Goal: Information Seeking & Learning: Learn about a topic

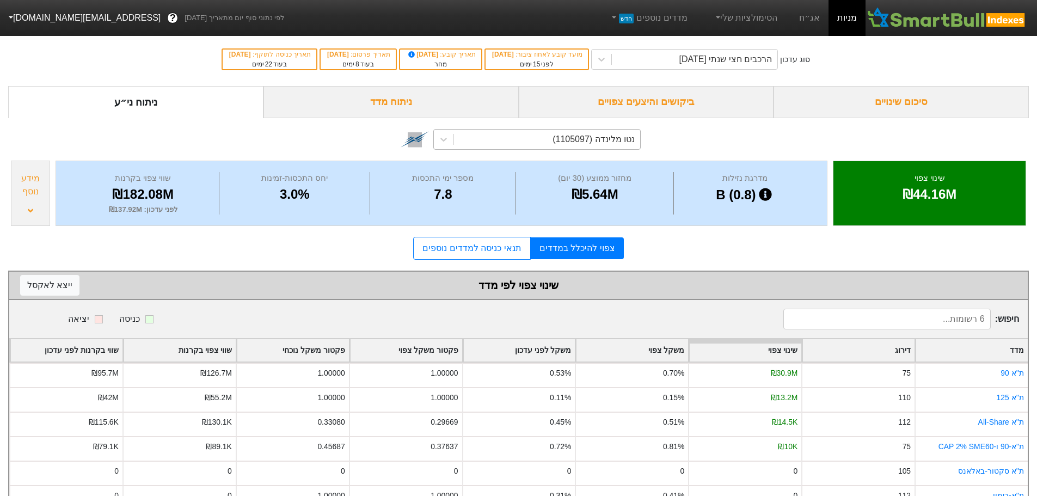
click at [516, 144] on div "נטו מלינדה (1105097)" at bounding box center [547, 140] width 186 height 20
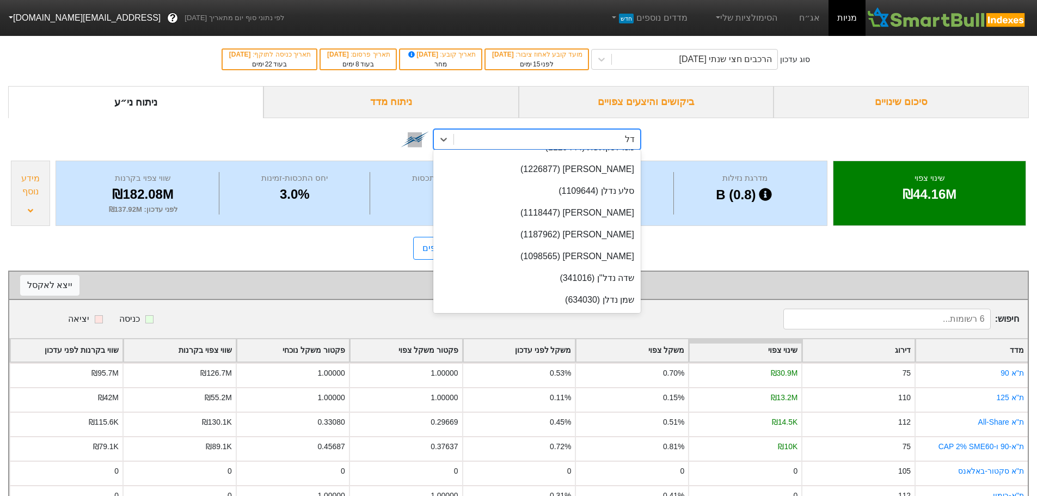
scroll to position [107, 0]
type input "דלת"
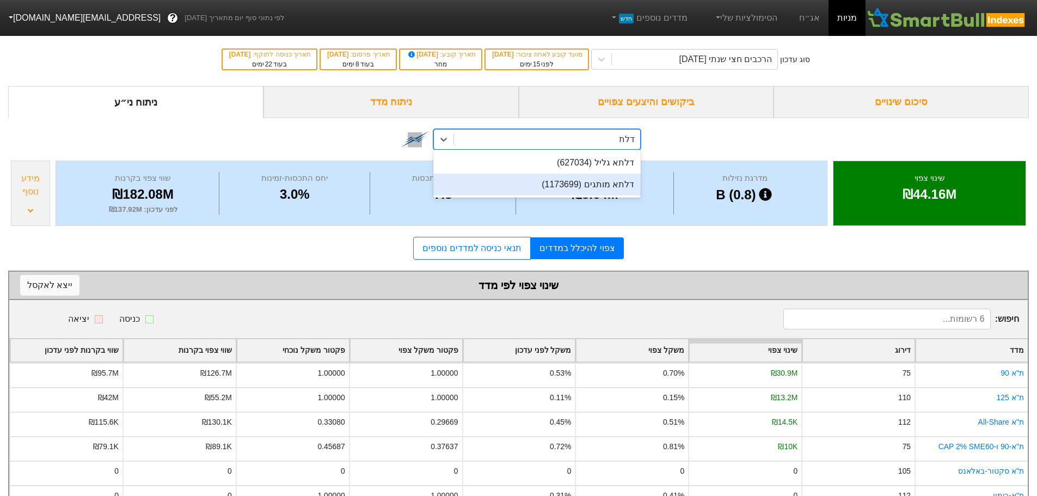
click at [569, 181] on div "דלתא מותגים (1173699)" at bounding box center [536, 185] width 207 height 22
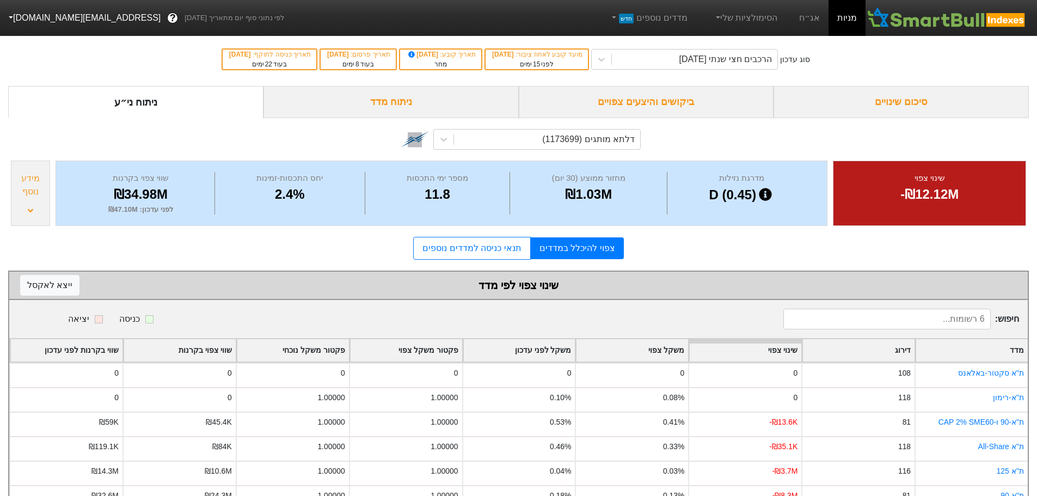
click at [722, 249] on div "צפוי להיכלל במדדים תנאי כניסה למדדים נוספים" at bounding box center [518, 248] width 1021 height 23
click at [686, 250] on div "צפוי להיכלל במדדים תנאי כניסה למדדים נוספים" at bounding box center [518, 248] width 1021 height 23
click at [568, 141] on div "דלתא מותגים (1173699)" at bounding box center [588, 139] width 93 height 13
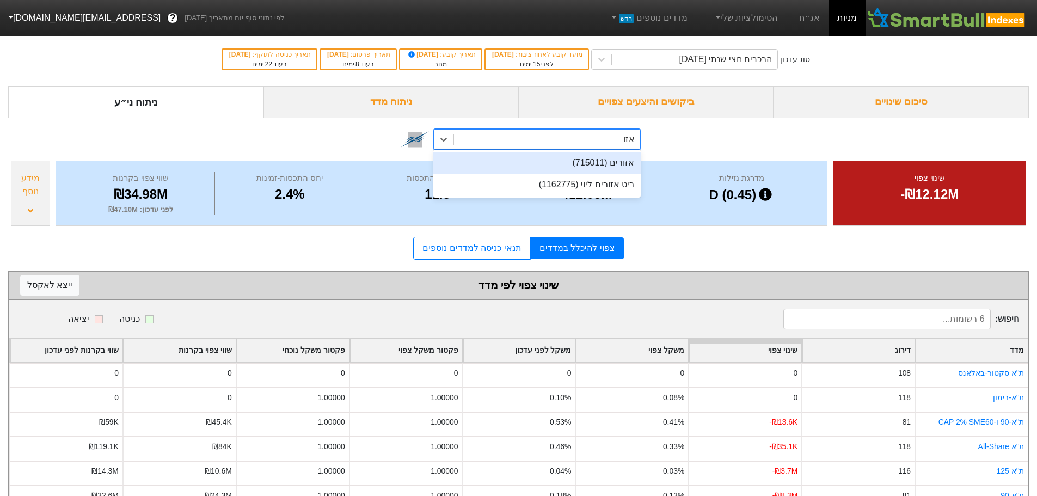
type input "אזור"
click at [605, 159] on div "אזורים (715011)" at bounding box center [536, 163] width 207 height 22
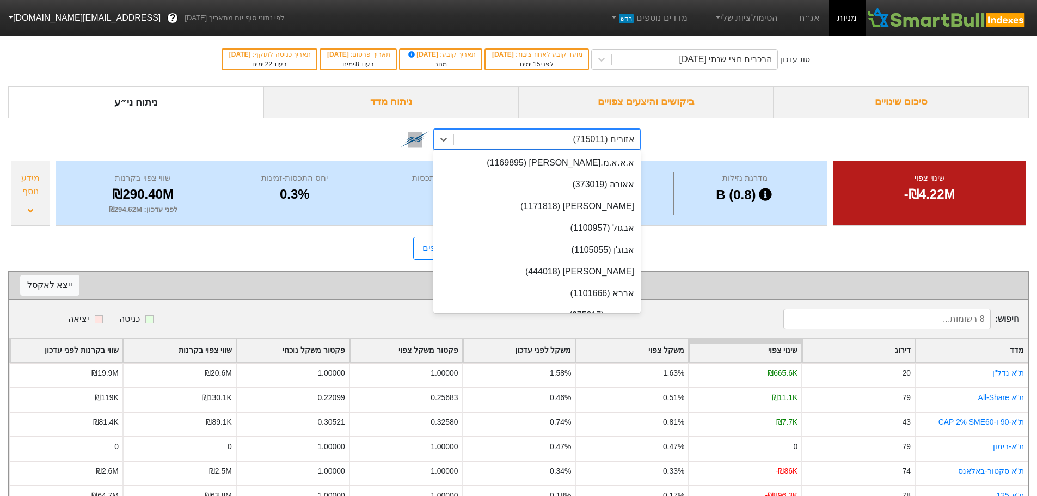
click at [556, 143] on div "אזורים (715011)" at bounding box center [547, 140] width 186 height 20
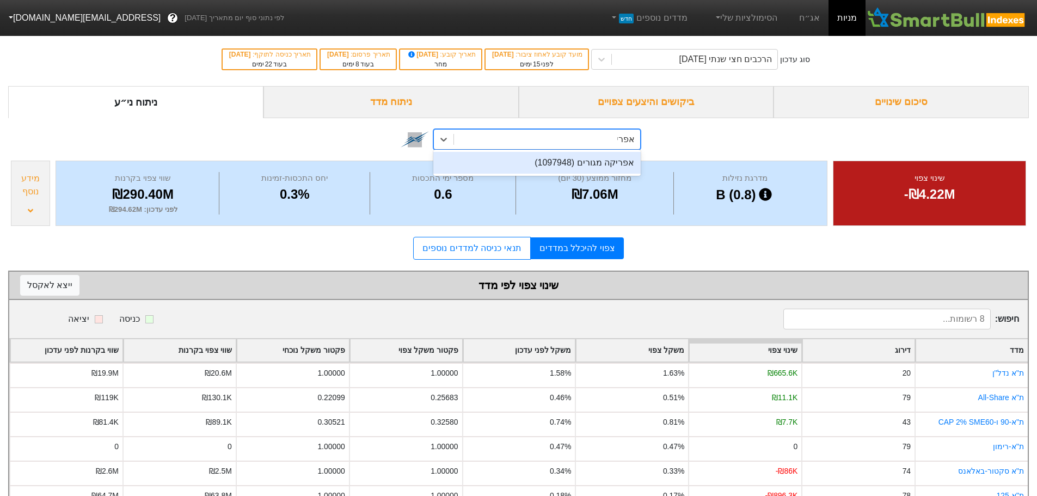
type input "אפריק"
click at [596, 162] on div "אפריקה מגורים (1097948)" at bounding box center [536, 163] width 207 height 22
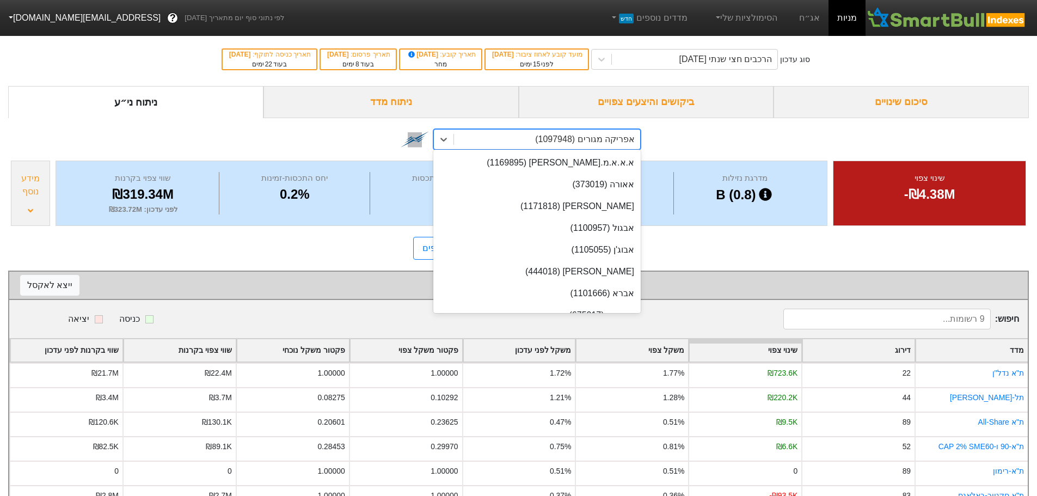
click at [569, 140] on div "אפריקה מגורים (1097948)" at bounding box center [585, 139] width 100 height 13
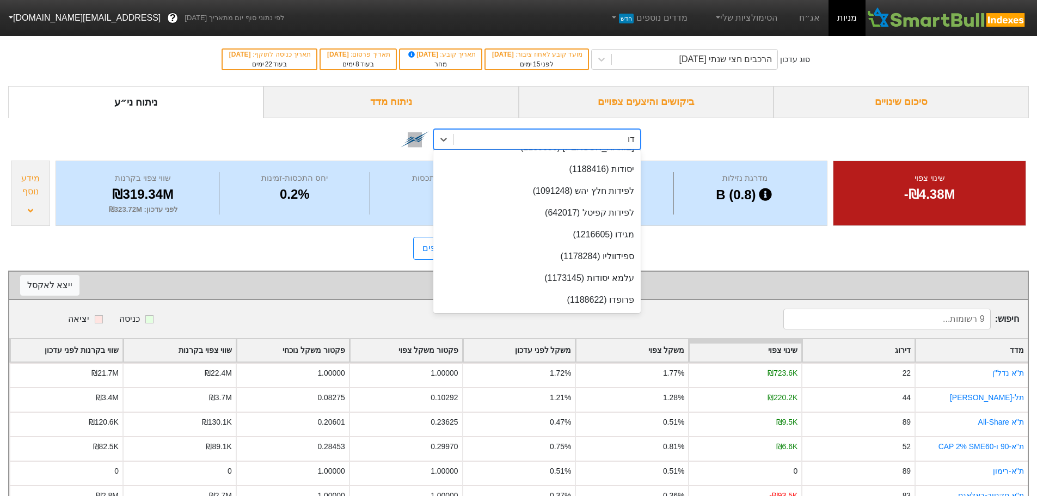
scroll to position [124, 0]
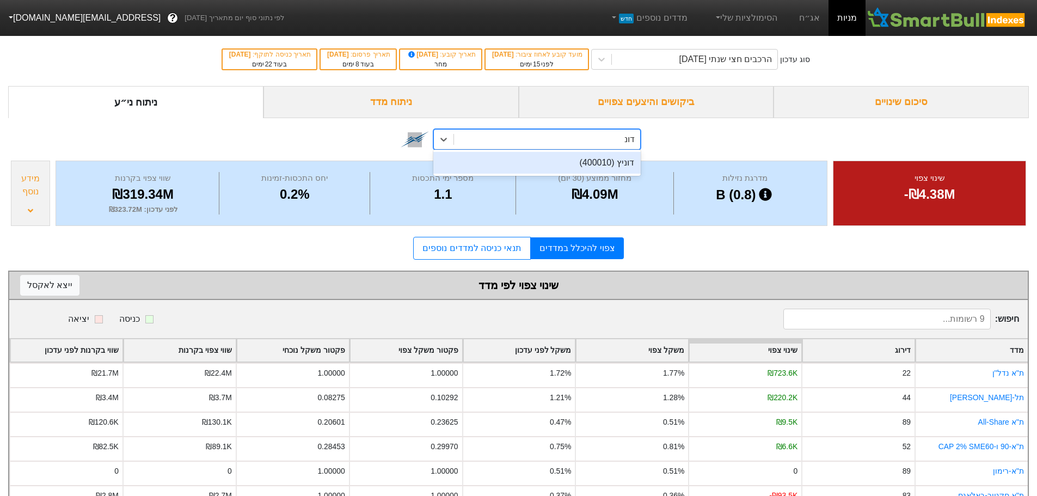
type input "[PERSON_NAME]"
click at [600, 163] on div "דוניץ (400010)" at bounding box center [536, 163] width 207 height 22
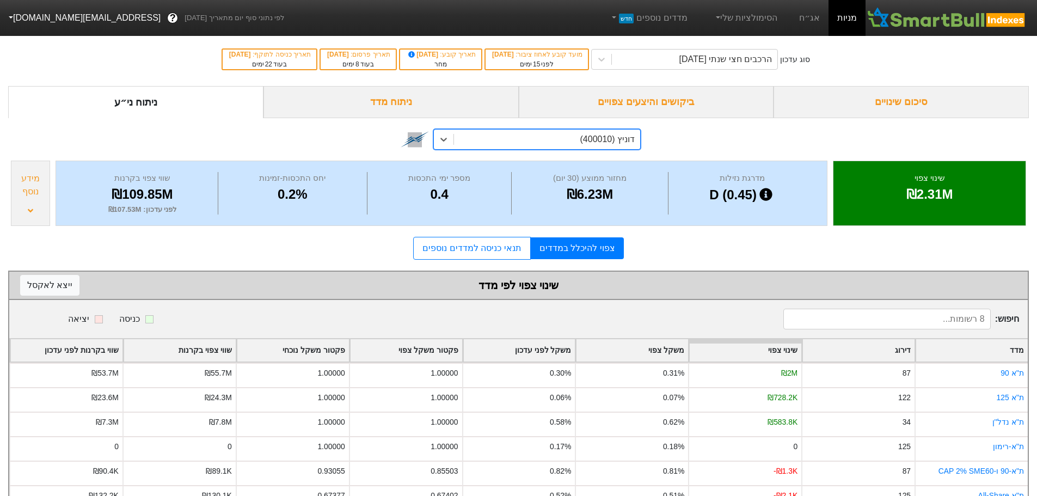
click at [263, 142] on div "option [PERSON_NAME] (400010), selected. 0 results available. Select is focused…" at bounding box center [518, 138] width 1021 height 40
click at [520, 137] on div "דוניץ (400010)" at bounding box center [547, 140] width 186 height 20
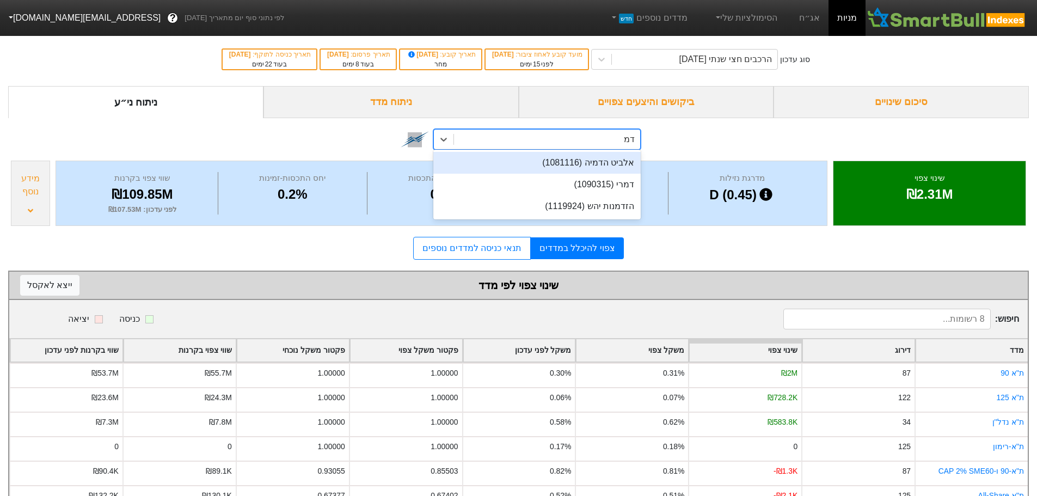
type input "דמר"
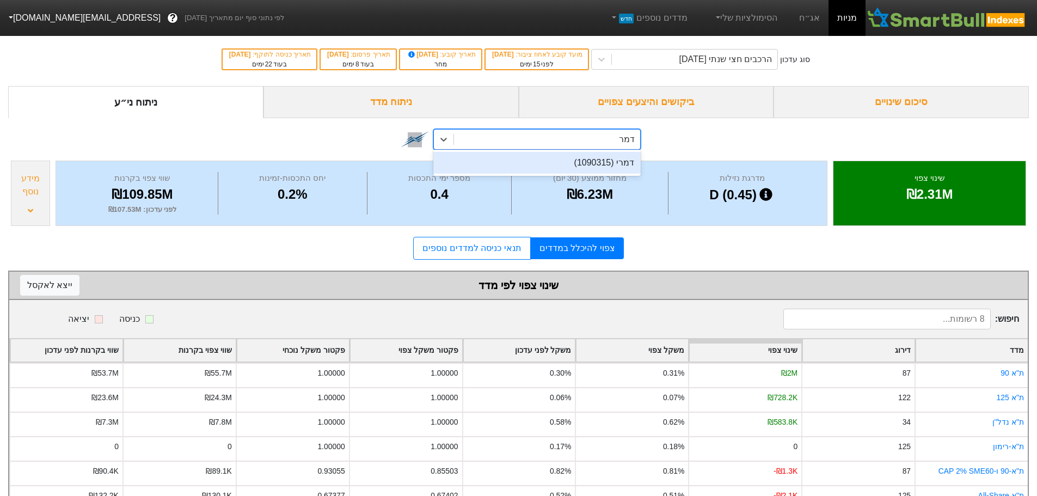
click at [557, 160] on div "דמרי (1090315)" at bounding box center [536, 163] width 207 height 22
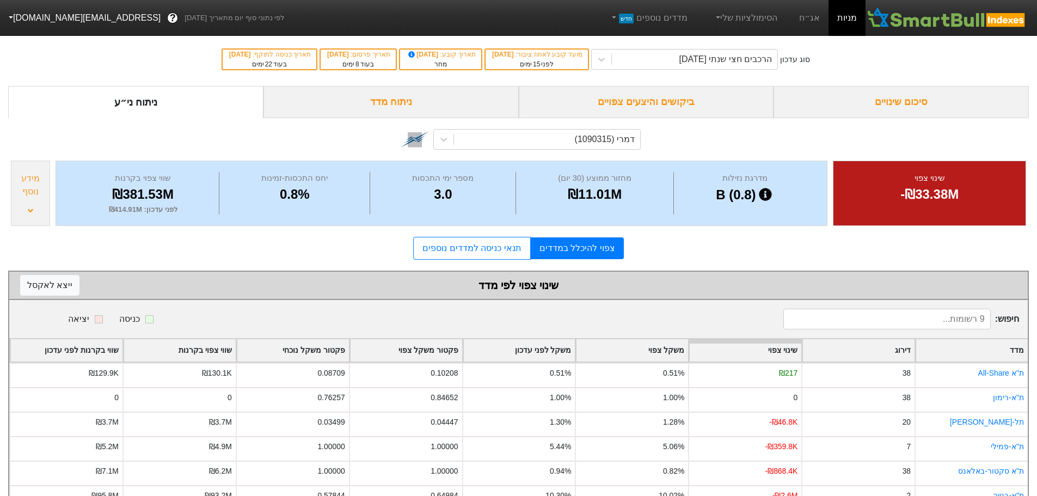
drag, startPoint x: 784, startPoint y: 237, endPoint x: 787, endPoint y: 231, distance: 6.8
click at [784, 237] on div "צפוי להיכלל במדדים תנאי כניסה למדדים נוספים" at bounding box center [518, 248] width 1021 height 23
click at [557, 136] on div "דמרי (1090315)" at bounding box center [547, 140] width 186 height 20
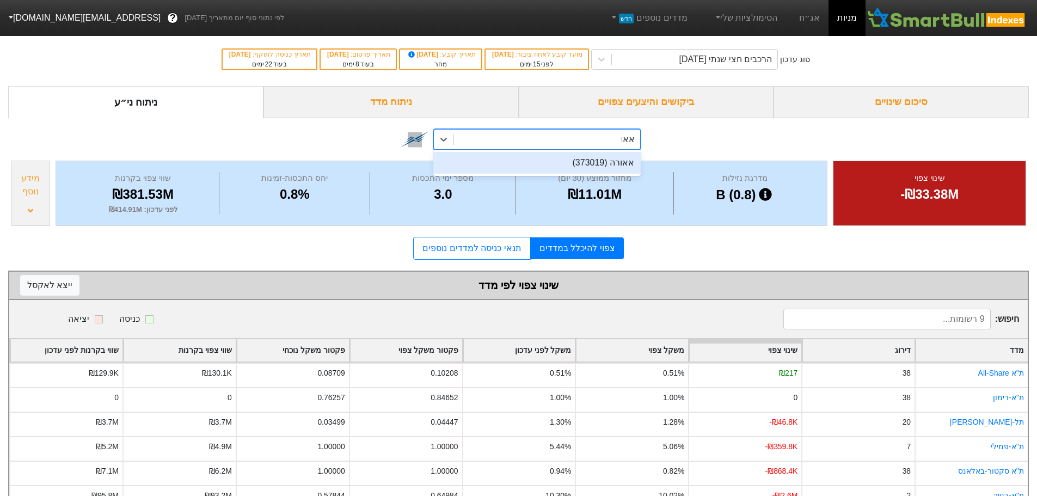
type input "[PERSON_NAME]"
click at [557, 164] on div "אאורה (373019)" at bounding box center [536, 163] width 207 height 22
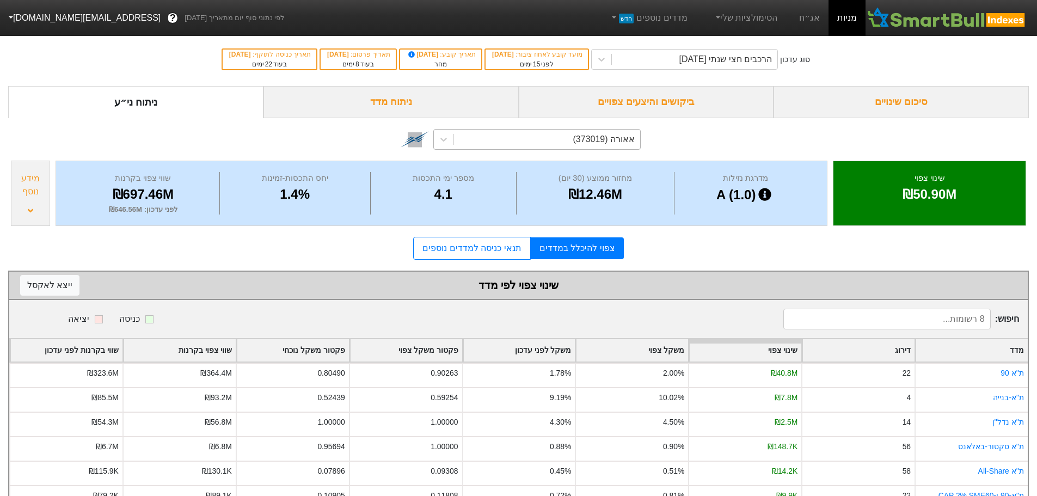
click at [532, 139] on div "אאורה (373019)" at bounding box center [547, 140] width 186 height 20
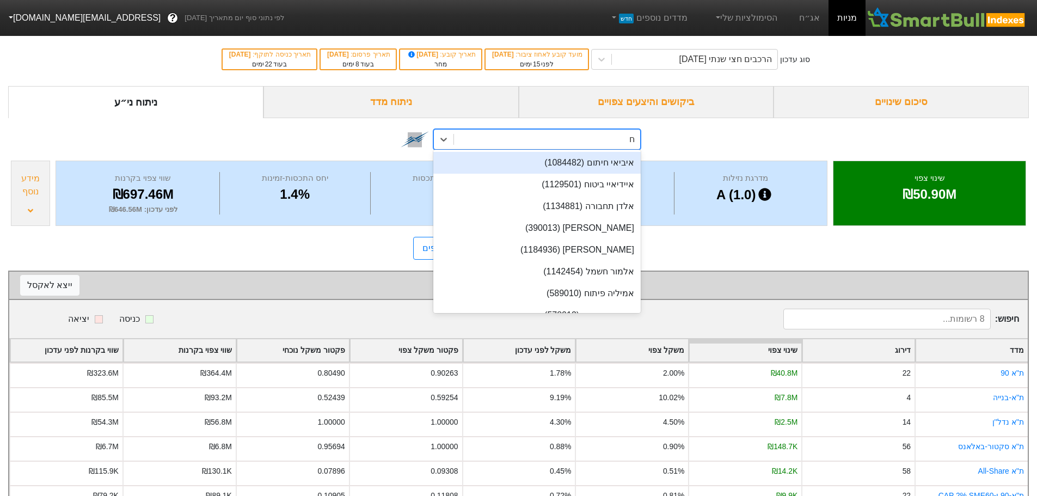
type input "חג"
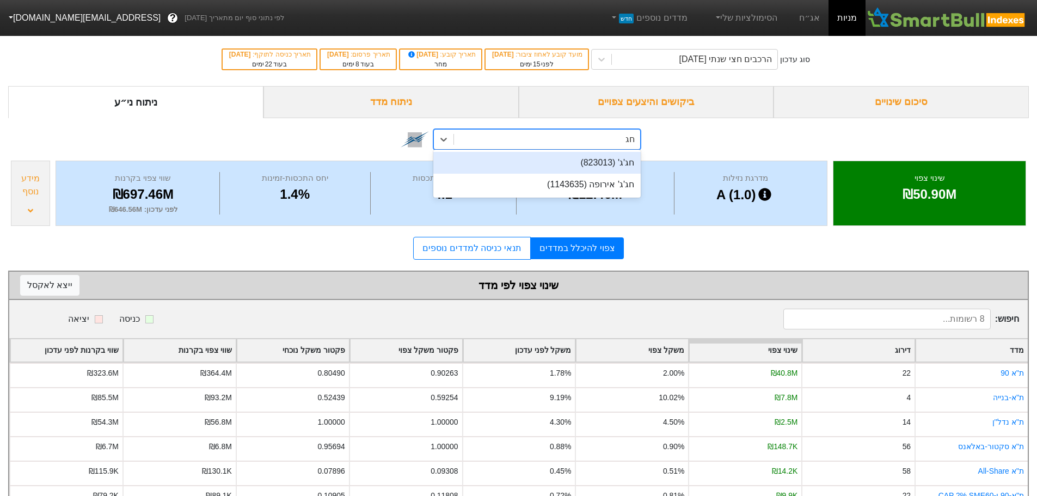
click at [582, 159] on div "חג'ג' (823013)" at bounding box center [536, 163] width 207 height 22
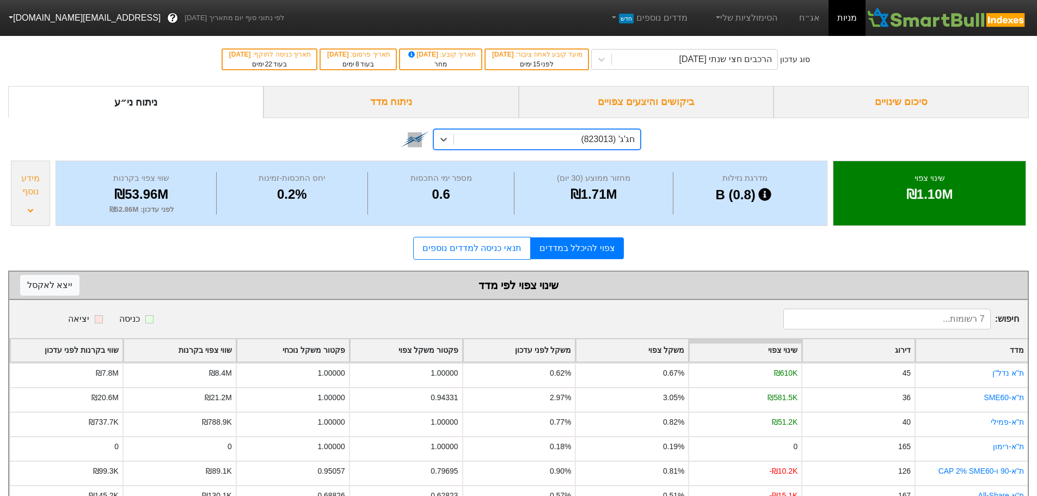
click at [760, 235] on form "סיכום שינויים ביקושים והיצעים צפויים ניתוח מדד ניתוח ני״ע option חג'ג' (823013)…" at bounding box center [518, 310] width 1021 height 449
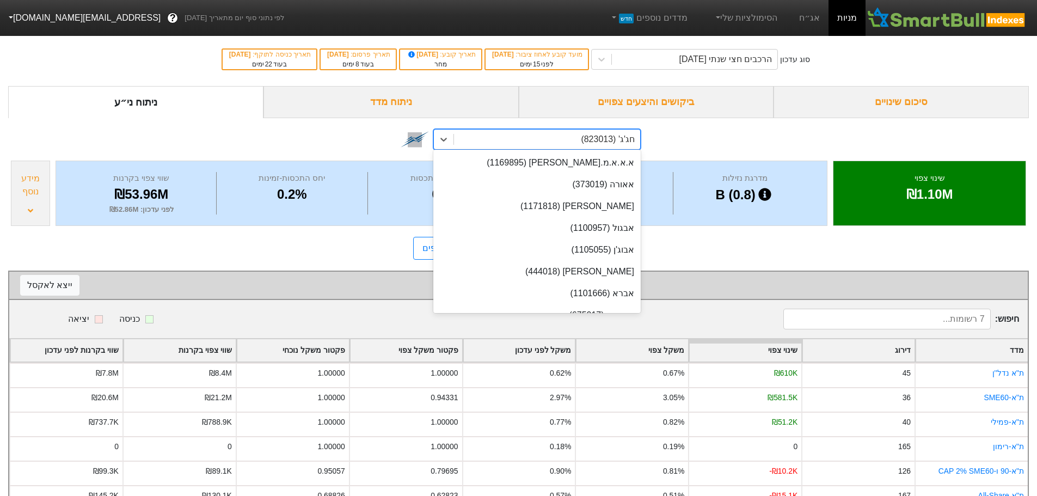
click at [547, 144] on div "חג'ג' (823013)" at bounding box center [547, 140] width 186 height 20
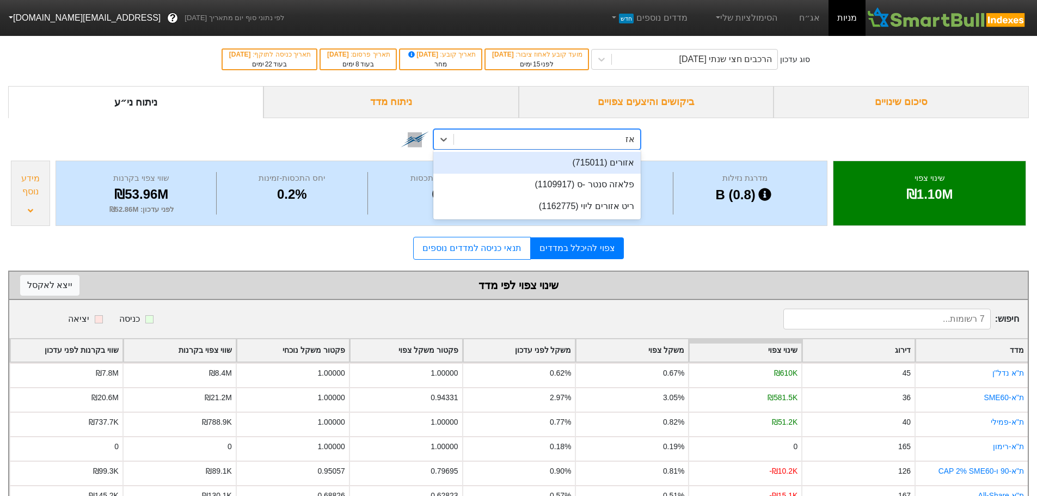
type input "אזו"
click at [576, 158] on div "אזורים (715011)" at bounding box center [536, 163] width 207 height 22
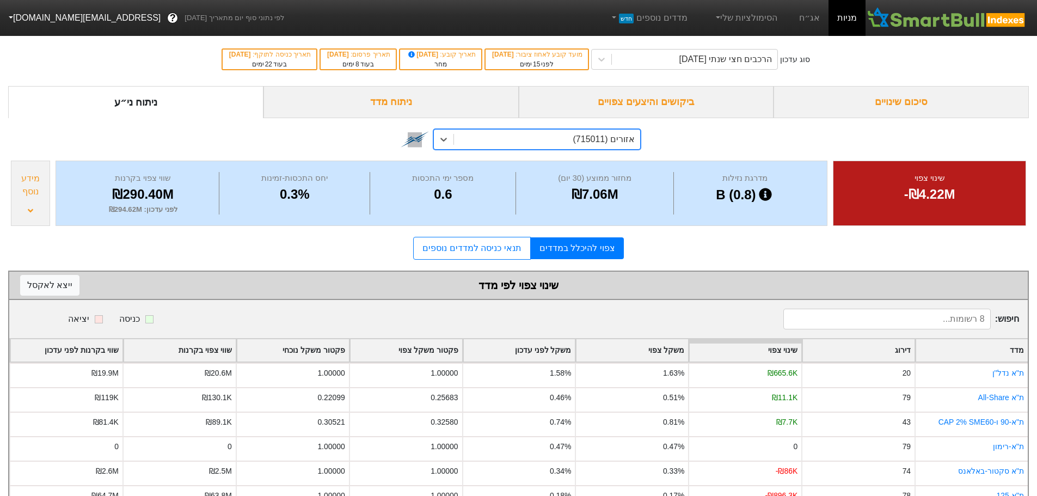
click at [661, 257] on div "צפוי להיכלל במדדים תנאי כניסה למדדים נוספים" at bounding box center [518, 248] width 1021 height 23
